Goal: Information Seeking & Learning: Learn about a topic

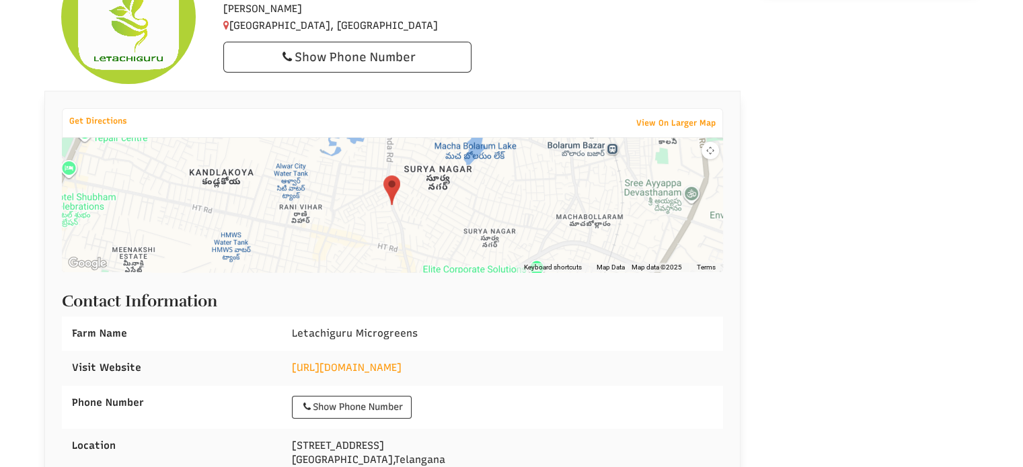
scroll to position [282, 0]
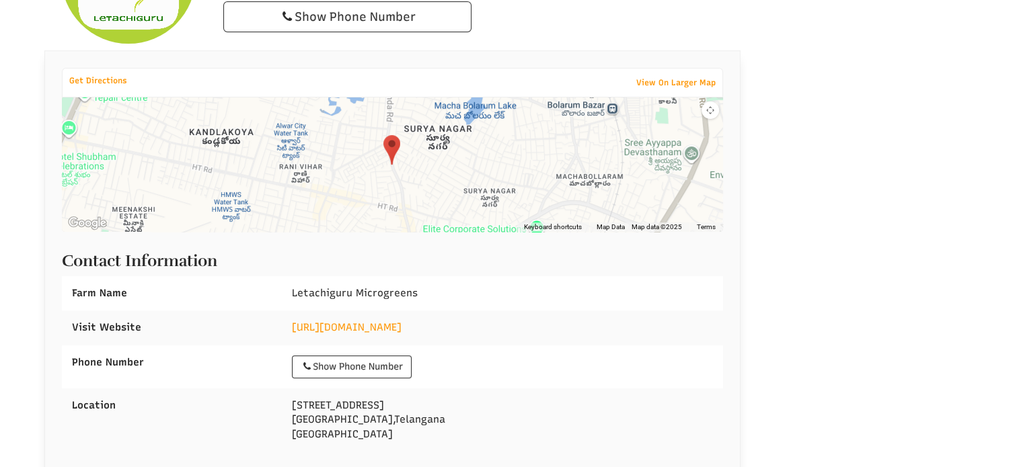
select select "Language Translate Widget"
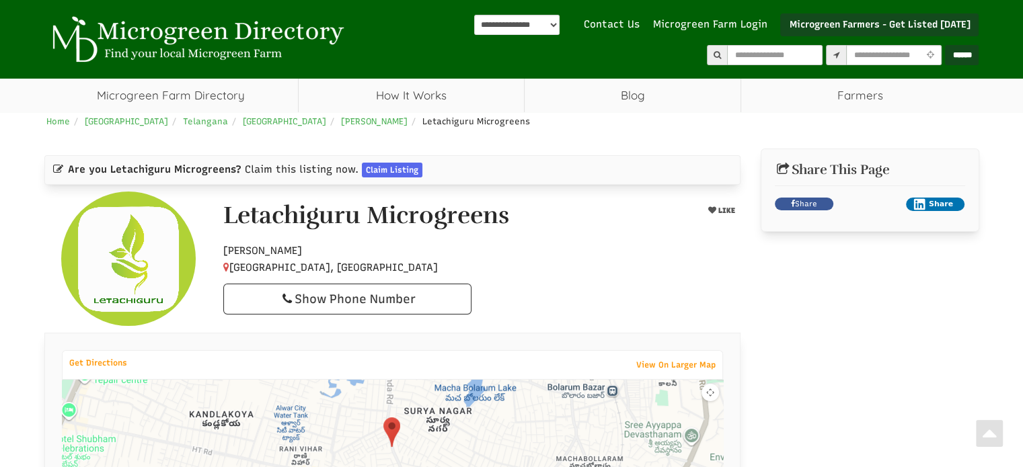
scroll to position [0, 0]
click at [196, 96] on link "Microgreen Farm Directory" at bounding box center [170, 96] width 253 height 34
click at [417, 85] on link "How It Works" at bounding box center [411, 96] width 225 height 34
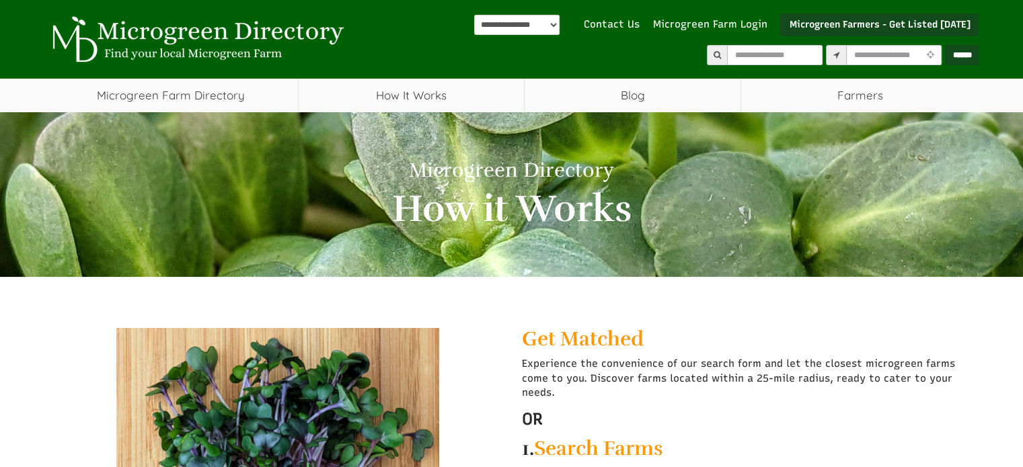
select select "Language Translate Widget"
click at [209, 104] on link "Microgreen Farm Directory" at bounding box center [170, 96] width 253 height 34
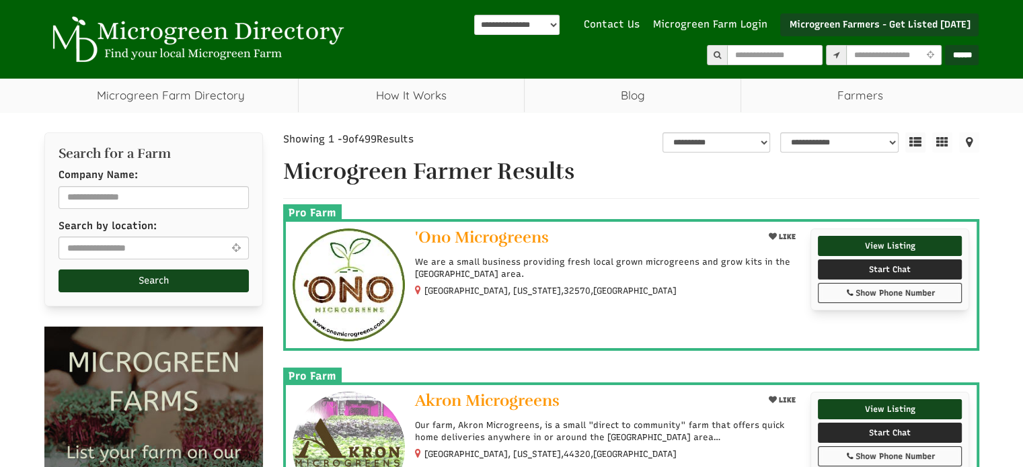
click at [859, 61] on input "text" at bounding box center [893, 55] width 95 height 20
click at [122, 243] on input "text" at bounding box center [153, 248] width 190 height 23
click at [136, 192] on input "text" at bounding box center [153, 197] width 190 height 23
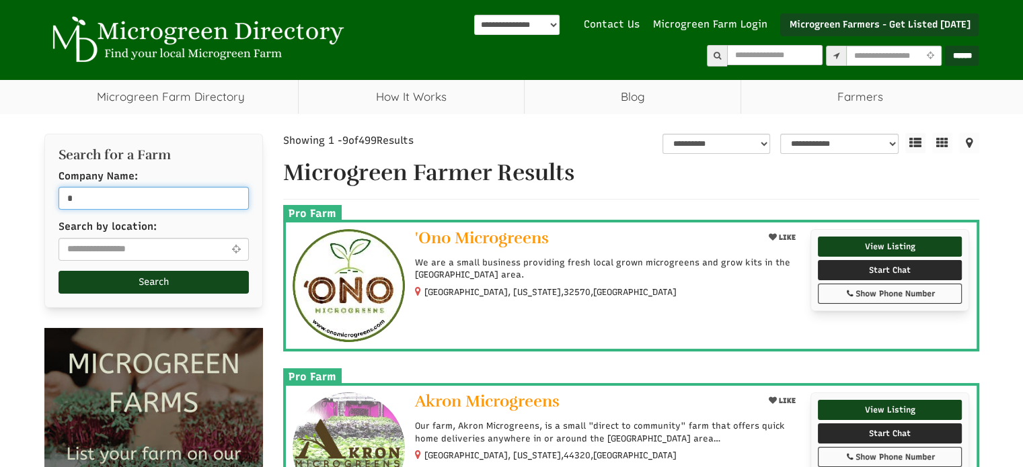
type input "**"
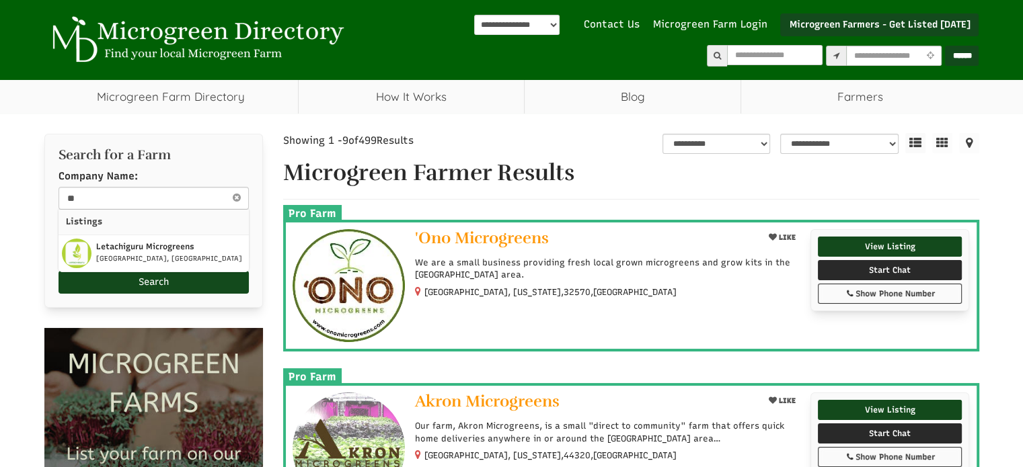
type input "*"
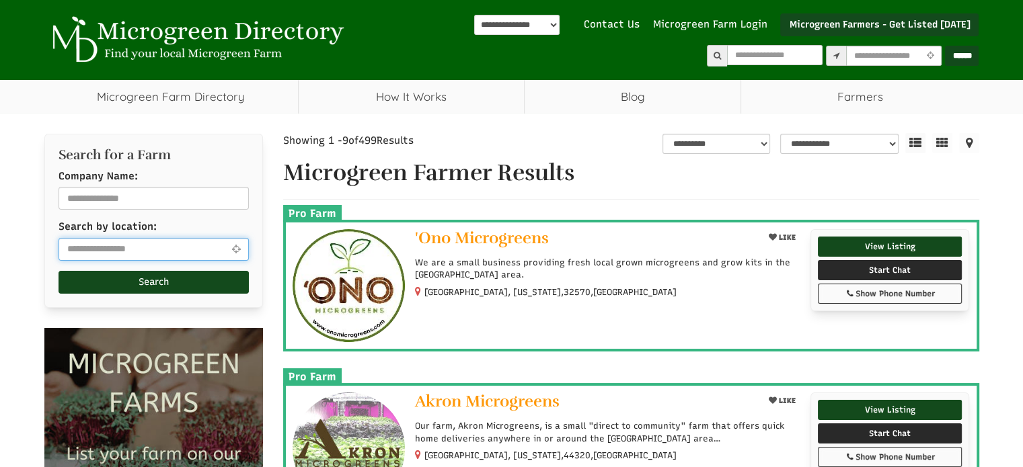
click at [141, 247] on input "text" at bounding box center [153, 249] width 190 height 23
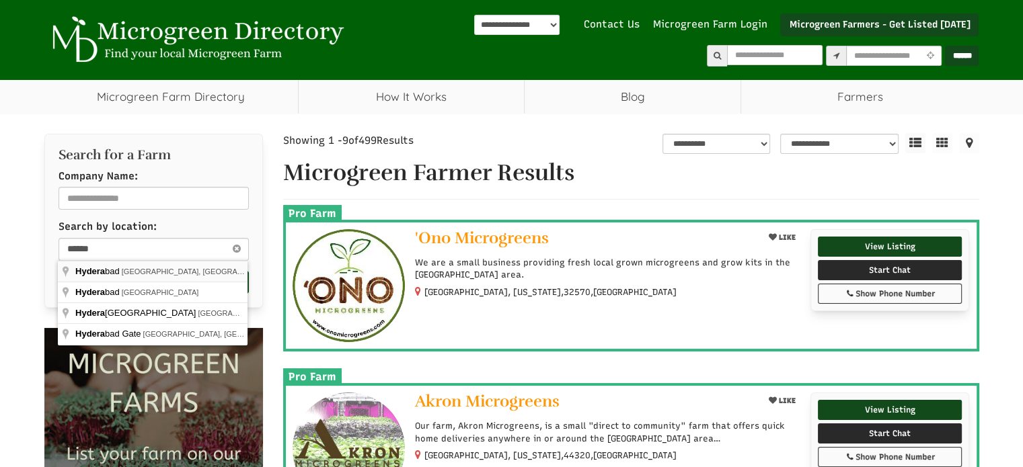
type input "**********"
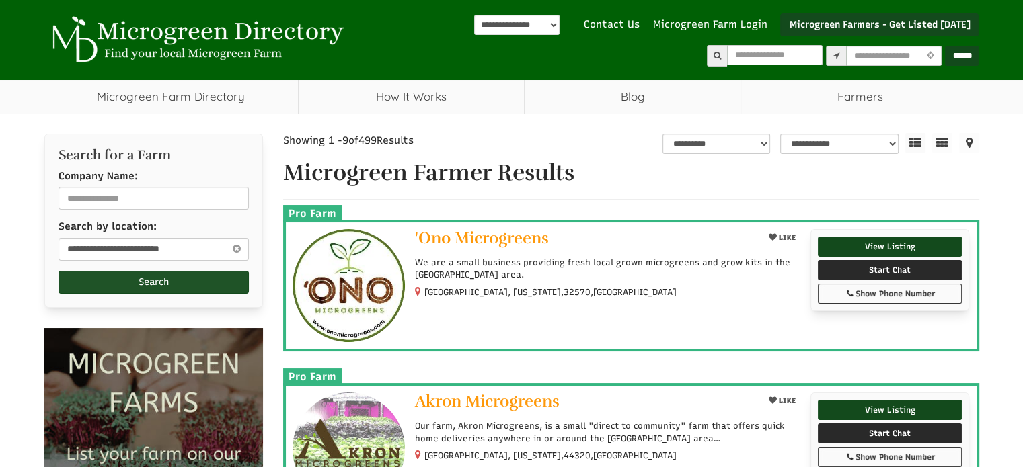
click at [169, 277] on button "Search" at bounding box center [153, 282] width 190 height 23
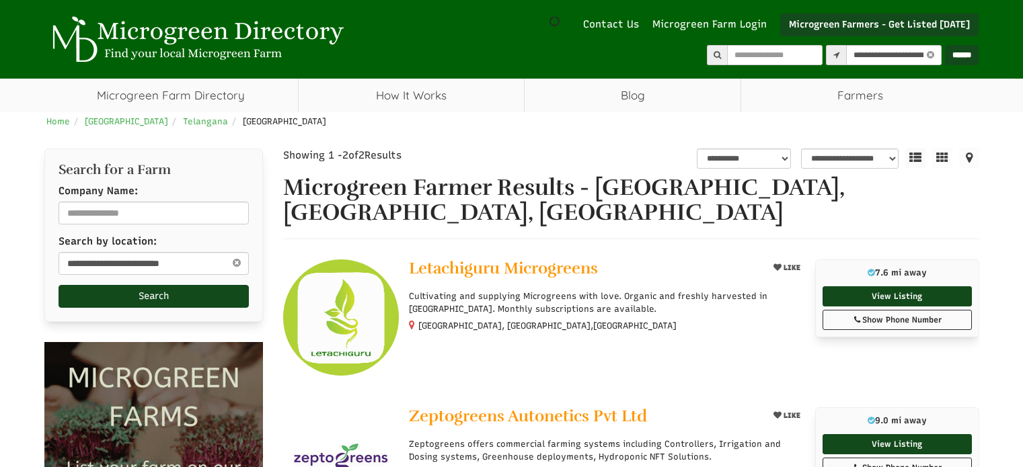
select select "********"
select select "Language Translate Widget"
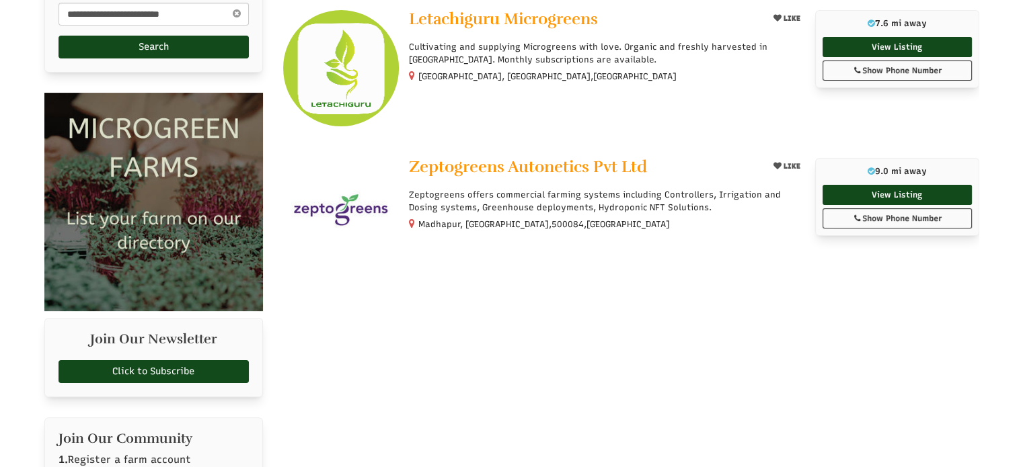
scroll to position [147, 0]
